Goal: Information Seeking & Learning: Learn about a topic

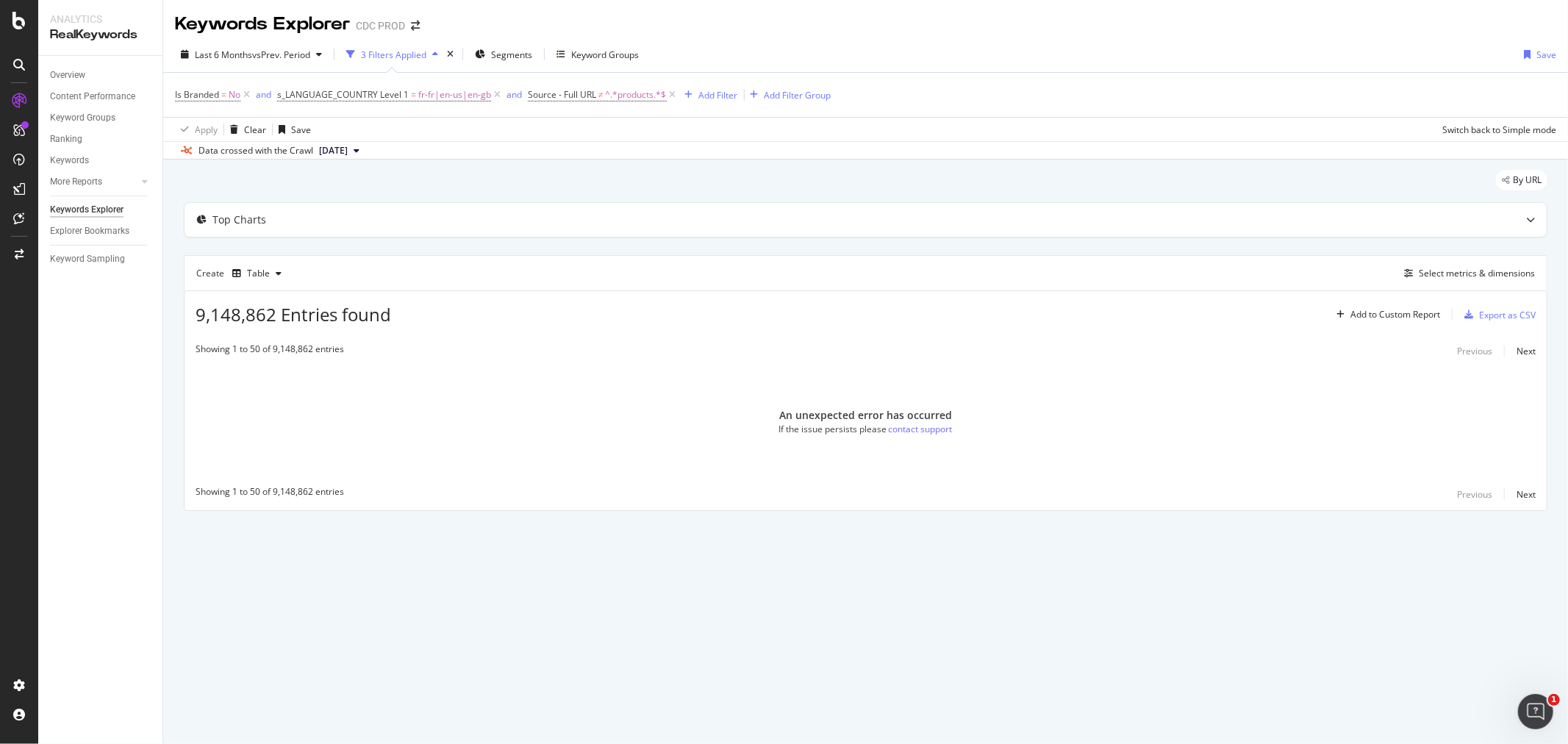
click at [519, 353] on div "Showing 1 to 50 of 9,148,862 entries Previous Next" at bounding box center [865, 351] width 1362 height 17
